Goal: Navigation & Orientation: Find specific page/section

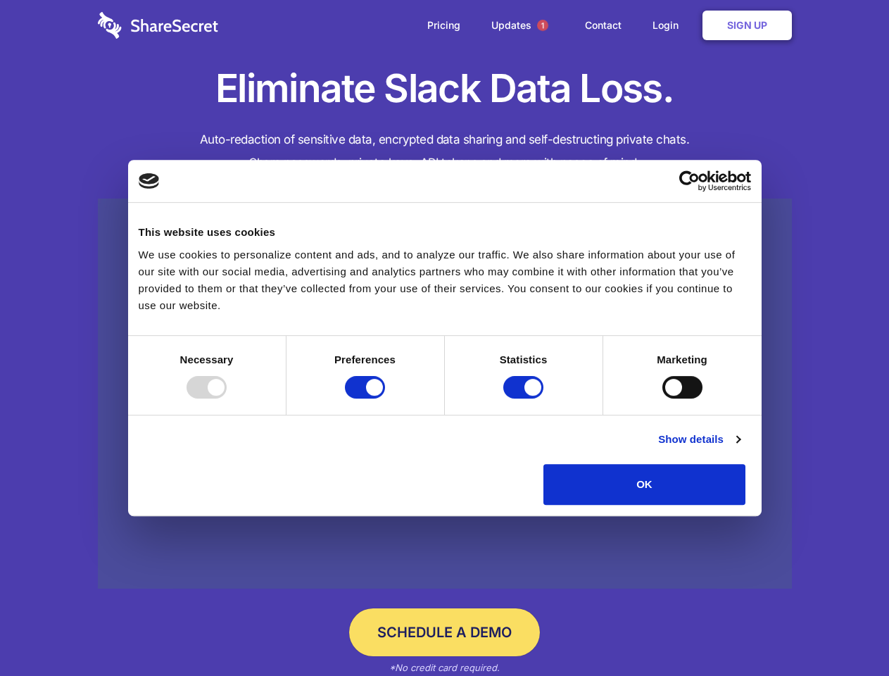
click at [227, 398] on div at bounding box center [207, 387] width 40 height 23
click at [385, 398] on input "Preferences" at bounding box center [365, 387] width 40 height 23
checkbox input "false"
click at [525, 398] on input "Statistics" at bounding box center [523, 387] width 40 height 23
checkbox input "false"
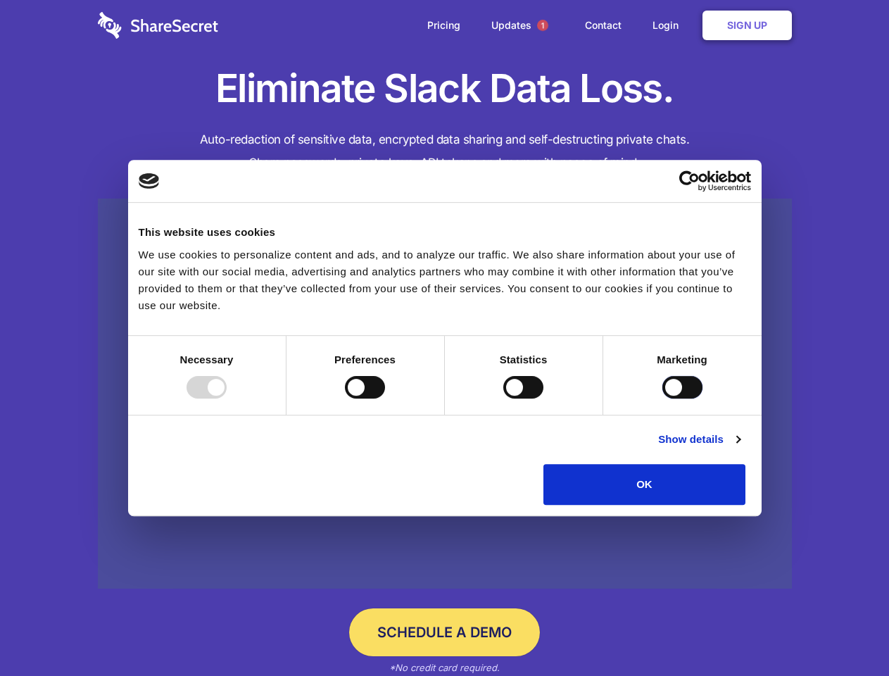
click at [662, 398] on input "Marketing" at bounding box center [682, 387] width 40 height 23
checkbox input "true"
click at [740, 448] on link "Show details" at bounding box center [699, 439] width 82 height 17
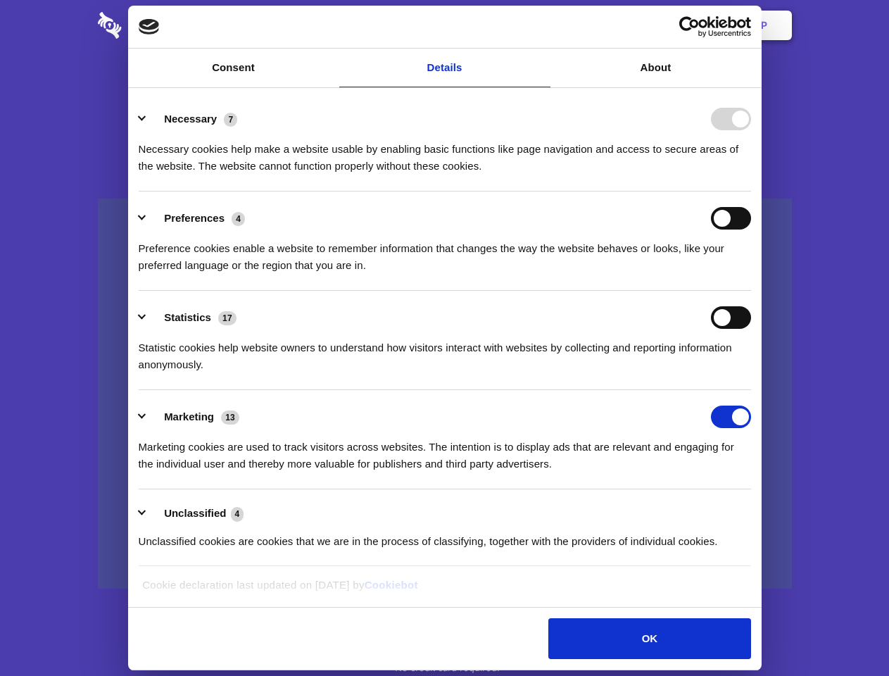
click at [751, 373] on div "Statistic cookies help website owners to understand how visitors interact with …" at bounding box center [445, 351] width 612 height 44
click at [542, 25] on span "1" at bounding box center [542, 25] width 11 height 11
